Goal: Navigation & Orientation: Find specific page/section

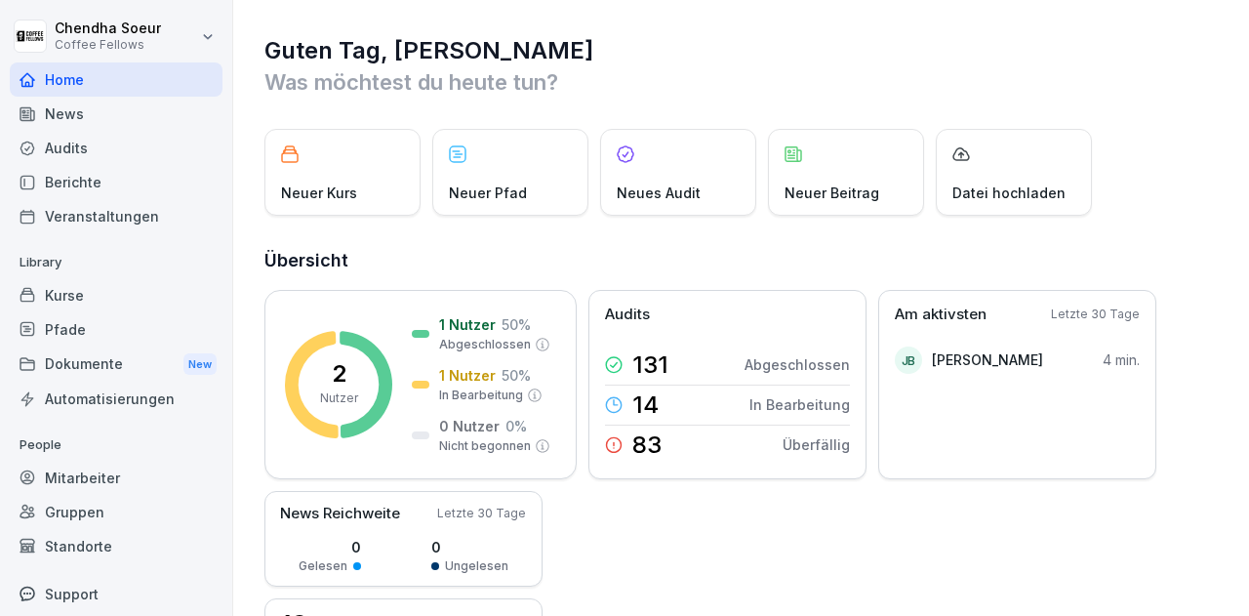
click at [76, 155] on div "Audits" at bounding box center [116, 148] width 213 height 34
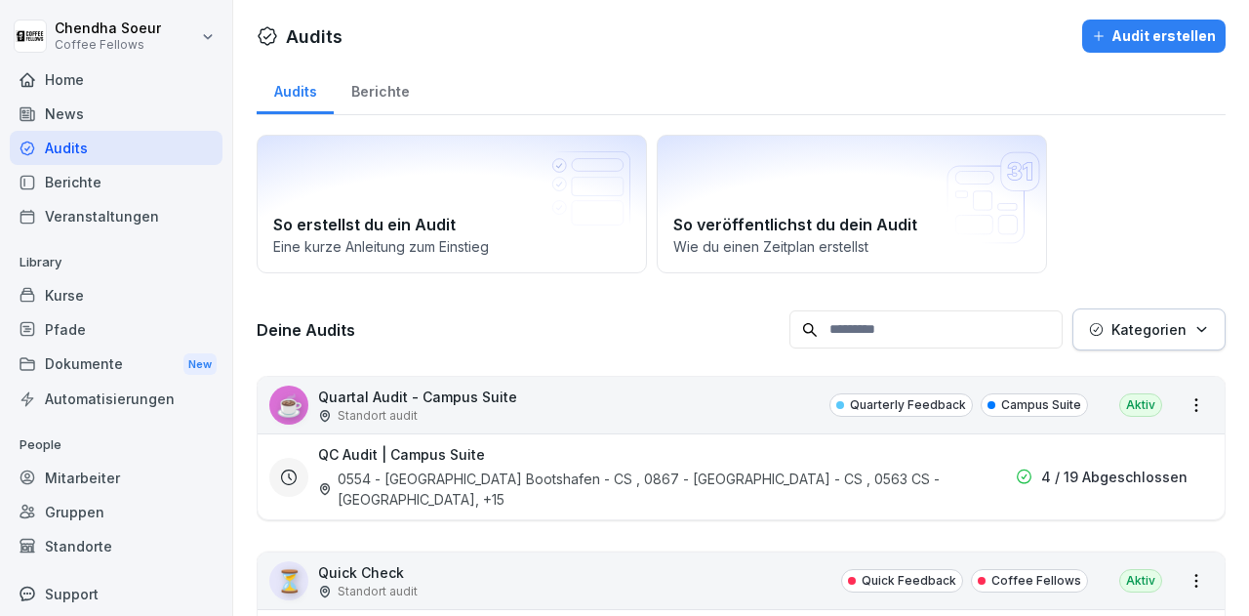
click at [69, 126] on div "News" at bounding box center [116, 114] width 213 height 34
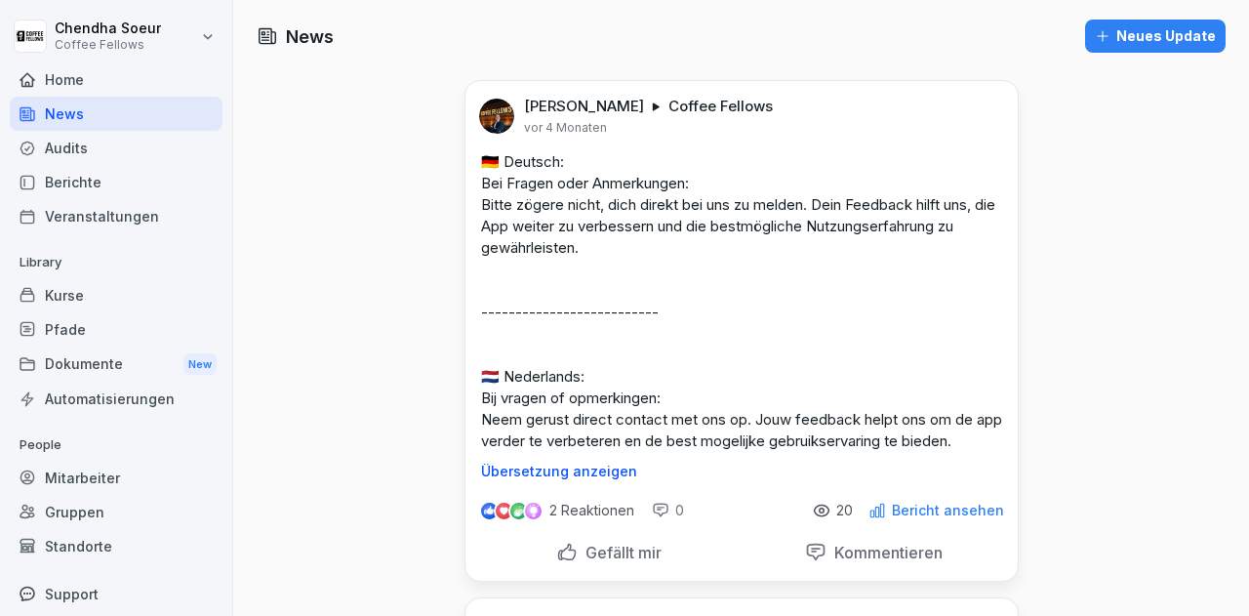
click at [70, 89] on div "Home" at bounding box center [116, 79] width 213 height 34
